Goal: Information Seeking & Learning: Find specific page/section

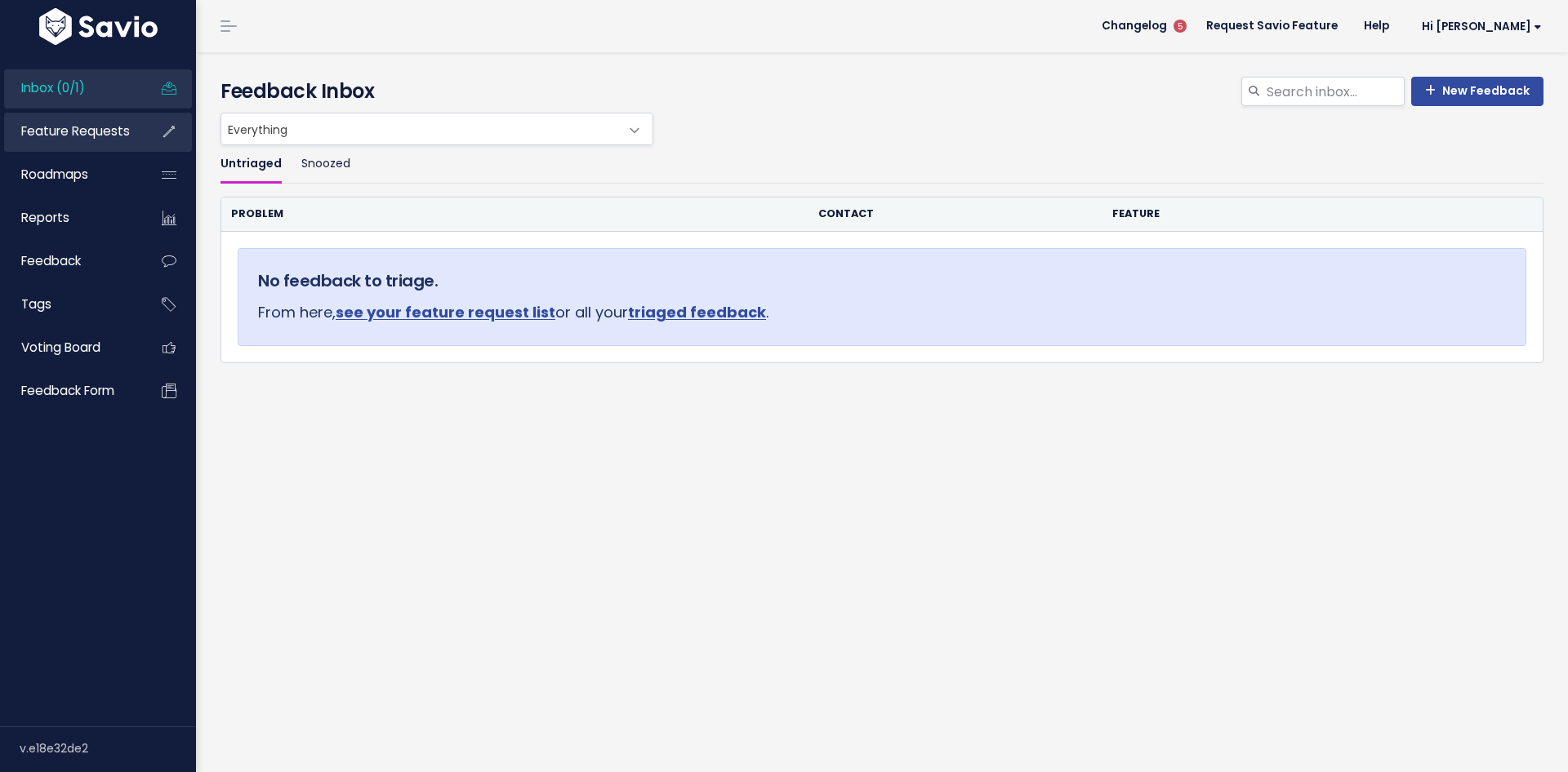
click at [73, 143] on link "Feature Requests" at bounding box center [70, 131] width 131 height 38
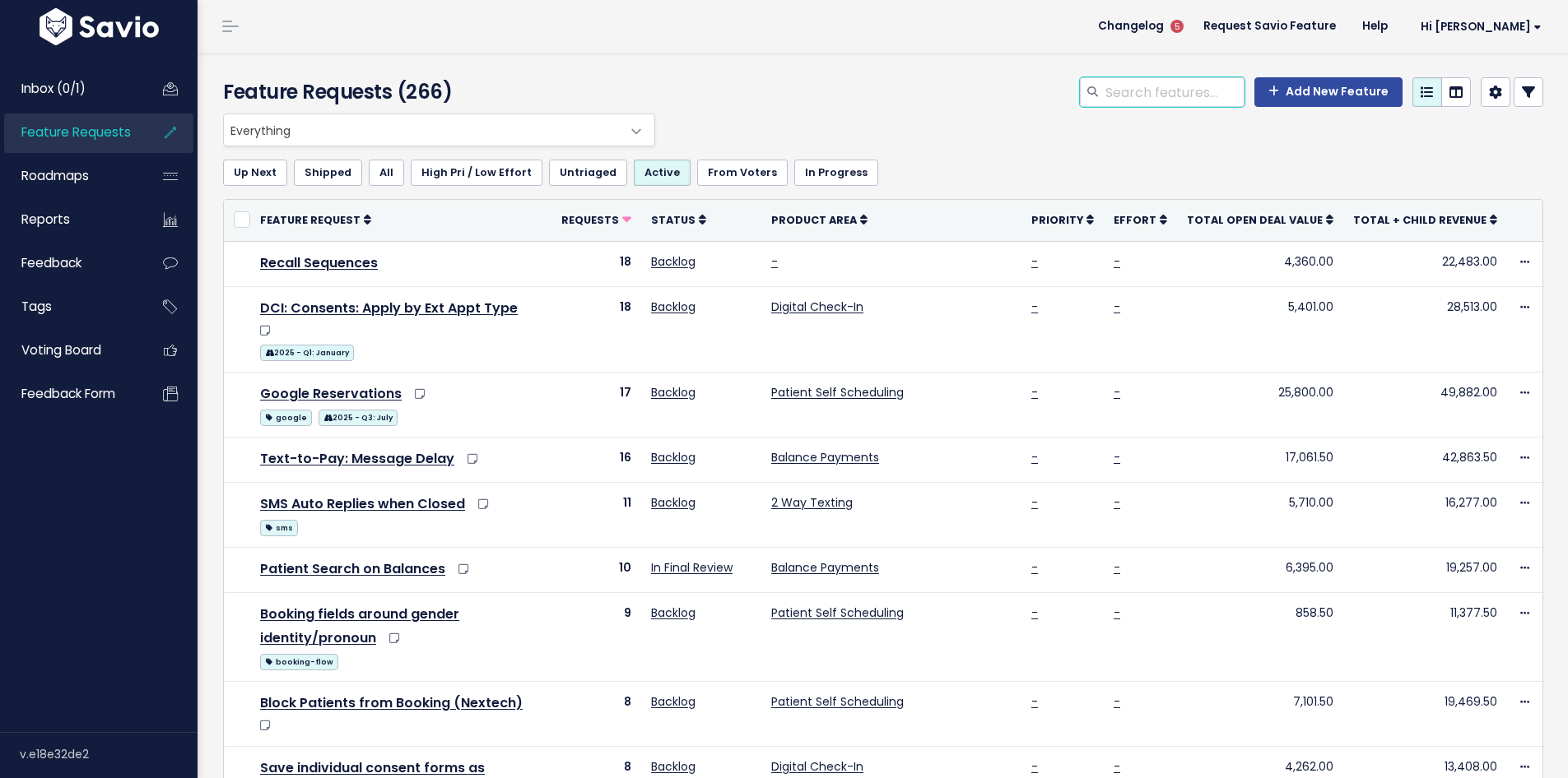
click at [1181, 92] on input "search" at bounding box center [1173, 92] width 141 height 29
type input "availability"
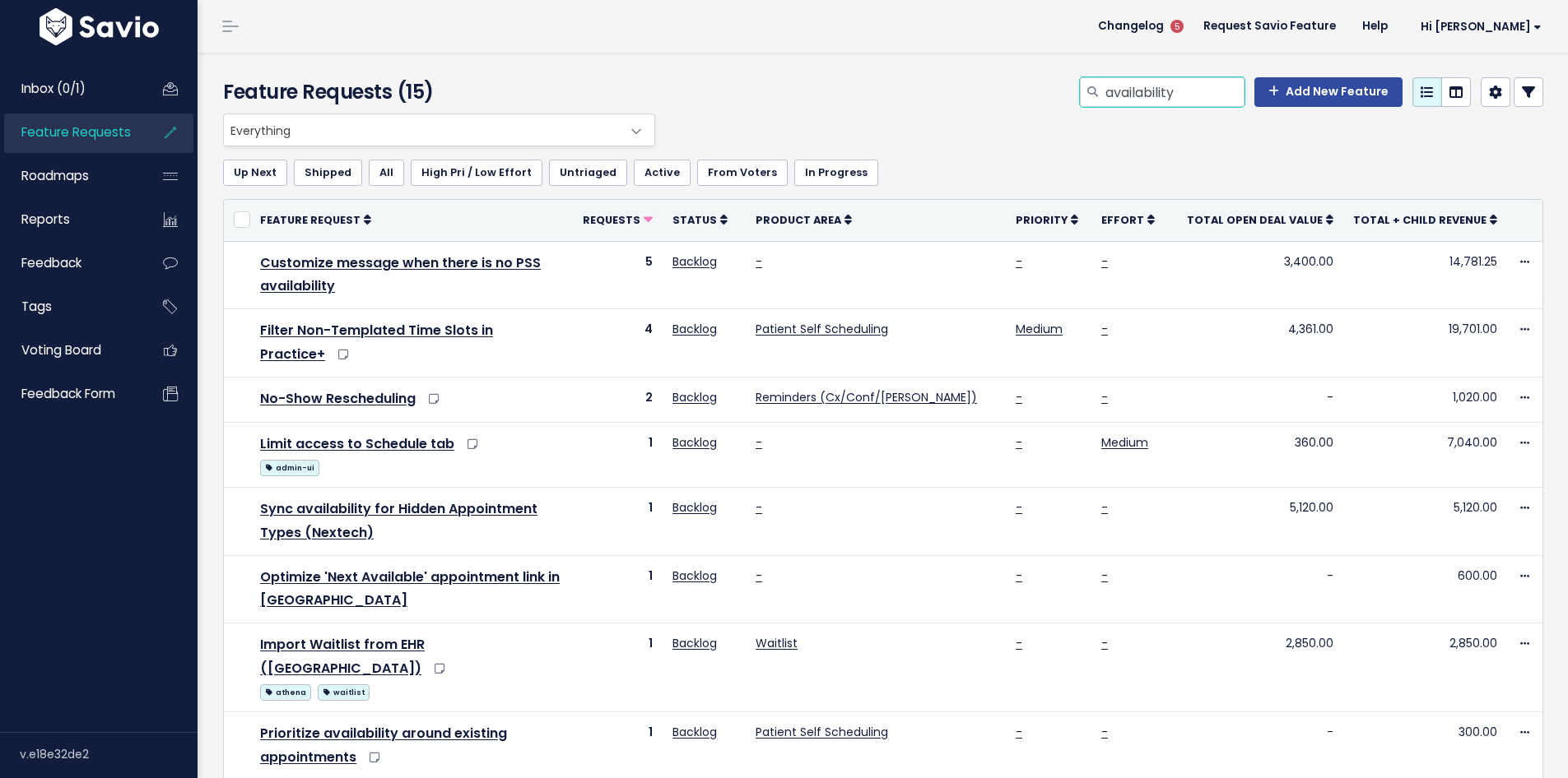
click at [1193, 96] on input "availability" at bounding box center [1173, 92] width 141 height 29
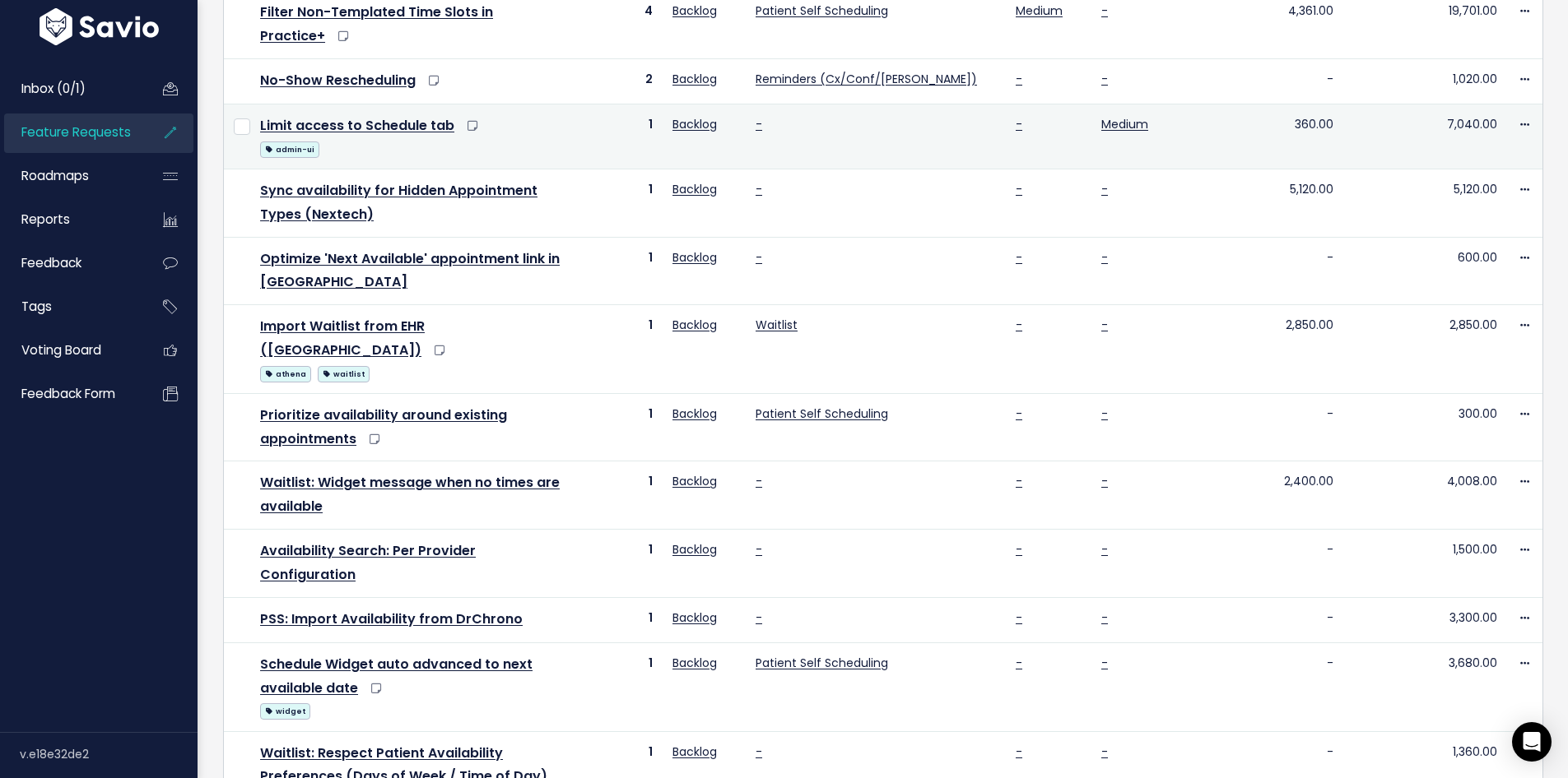
scroll to position [339, 0]
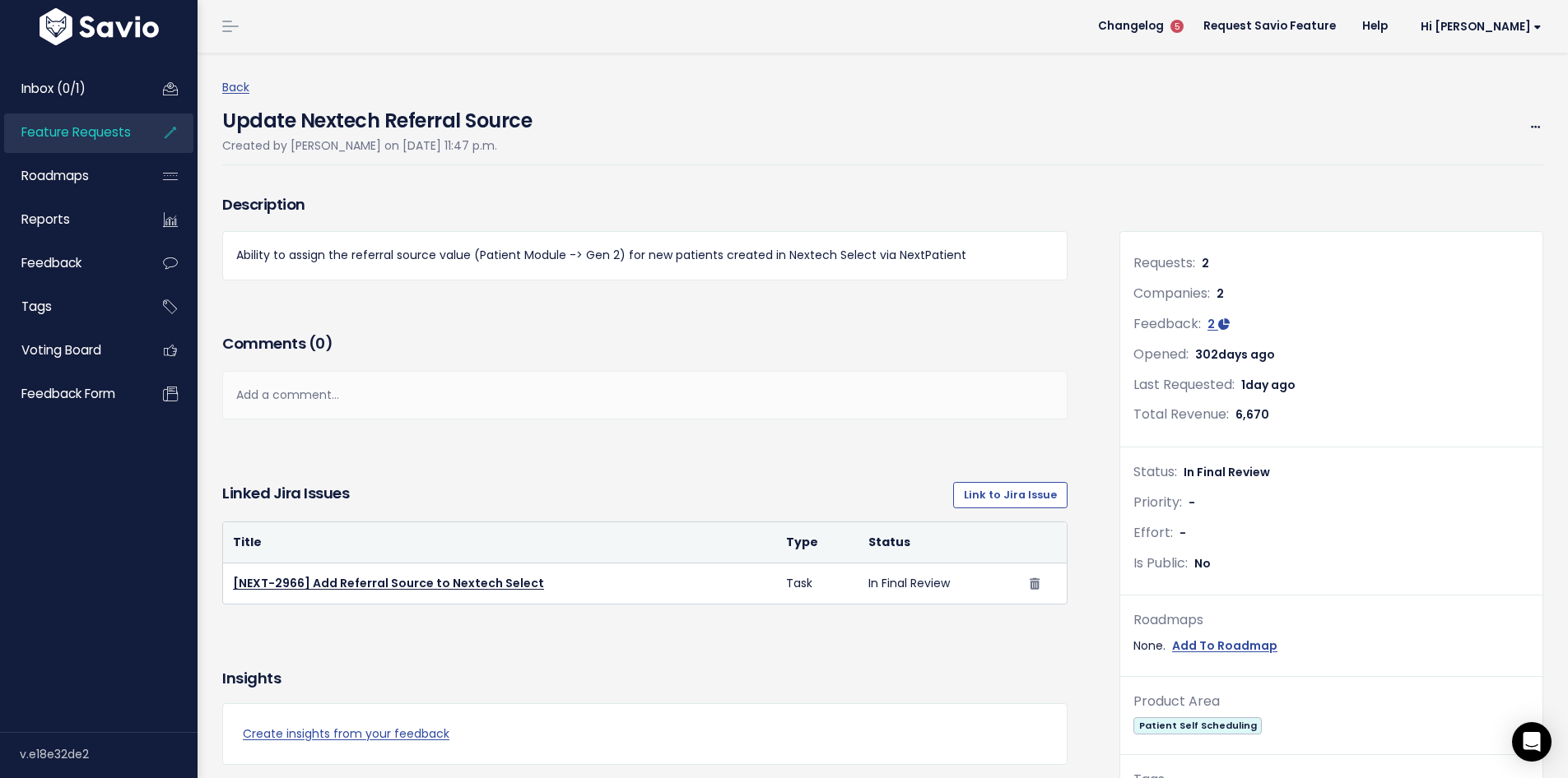
scroll to position [567, 0]
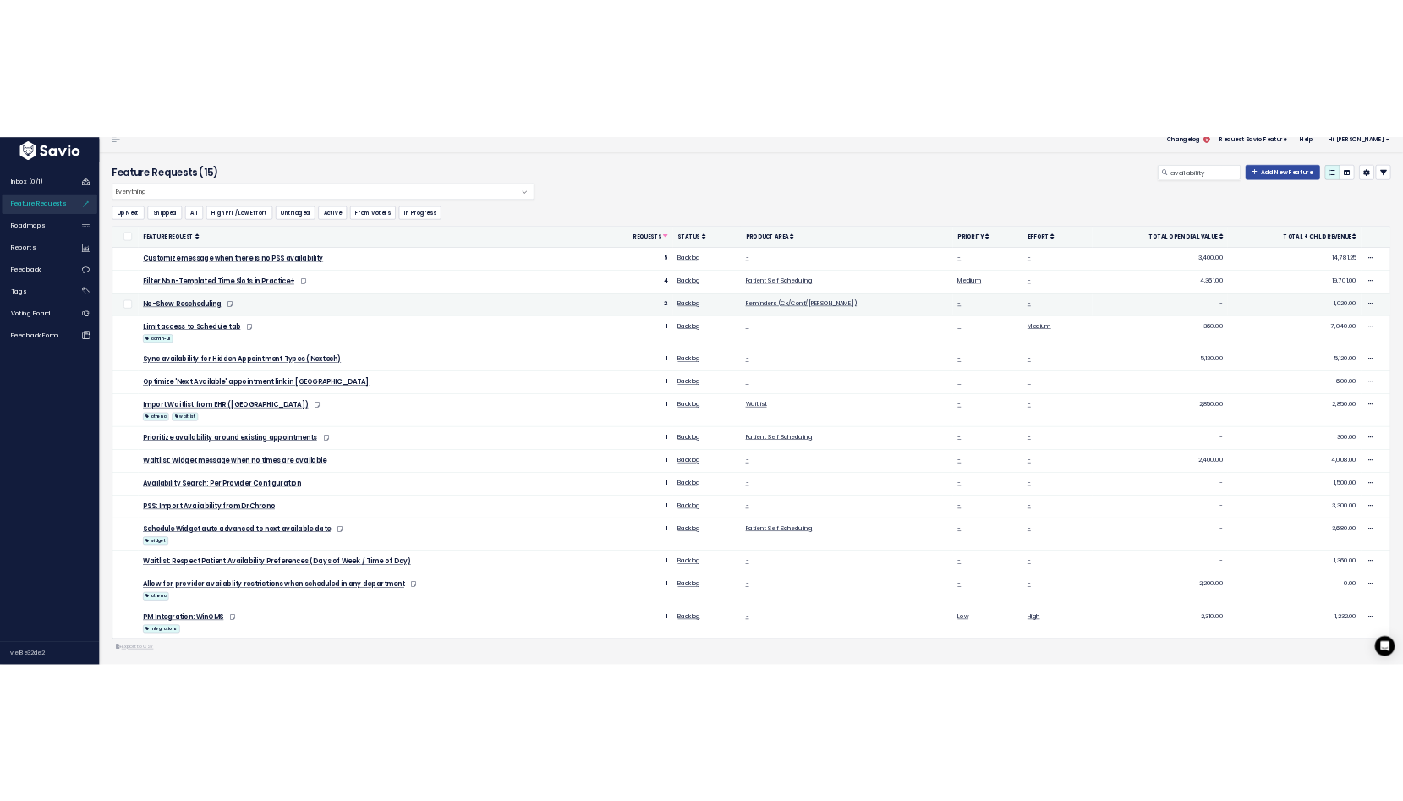
scroll to position [46, 0]
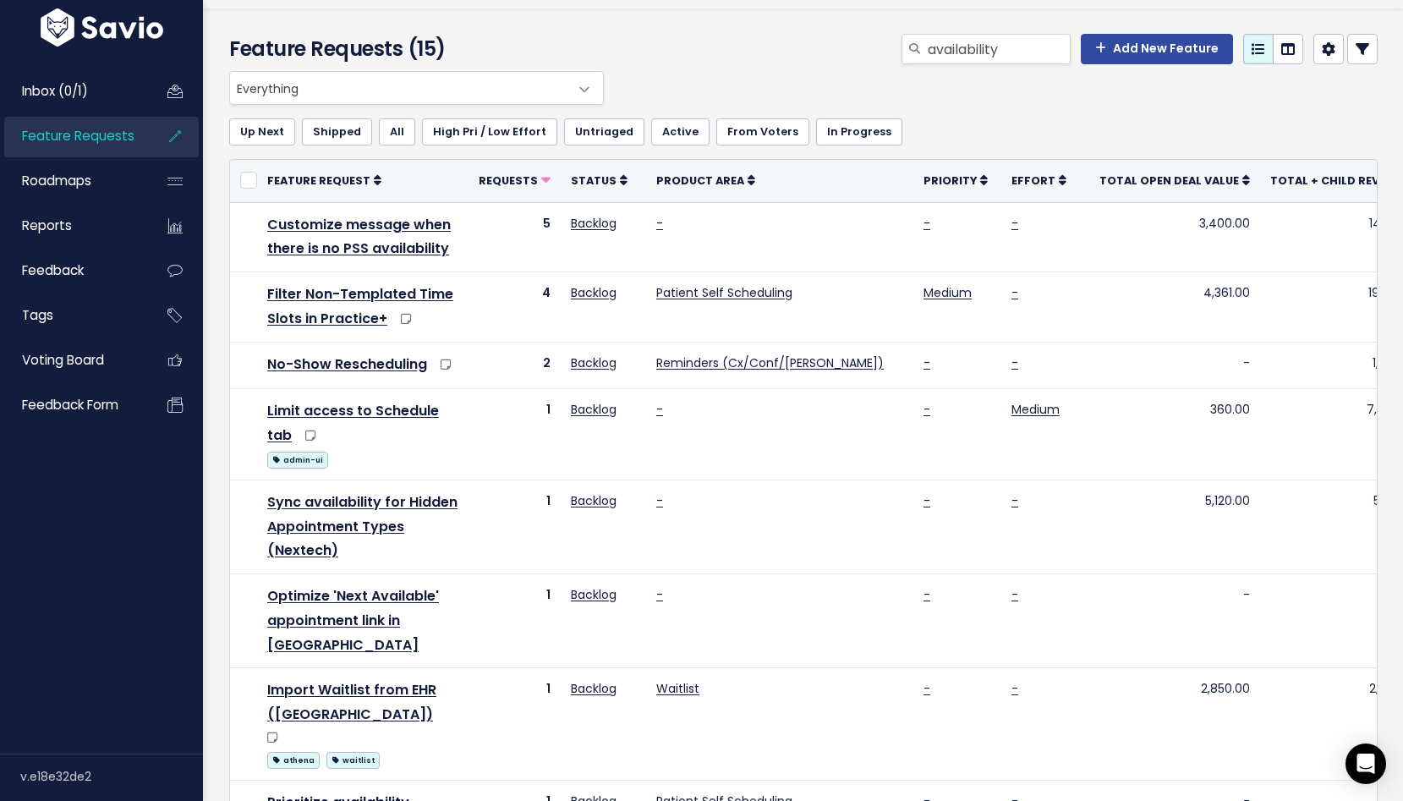
click at [622, 52] on div "availability Add New Feature" at bounding box center [999, 52] width 783 height 37
